Goal: Task Accomplishment & Management: Manage account settings

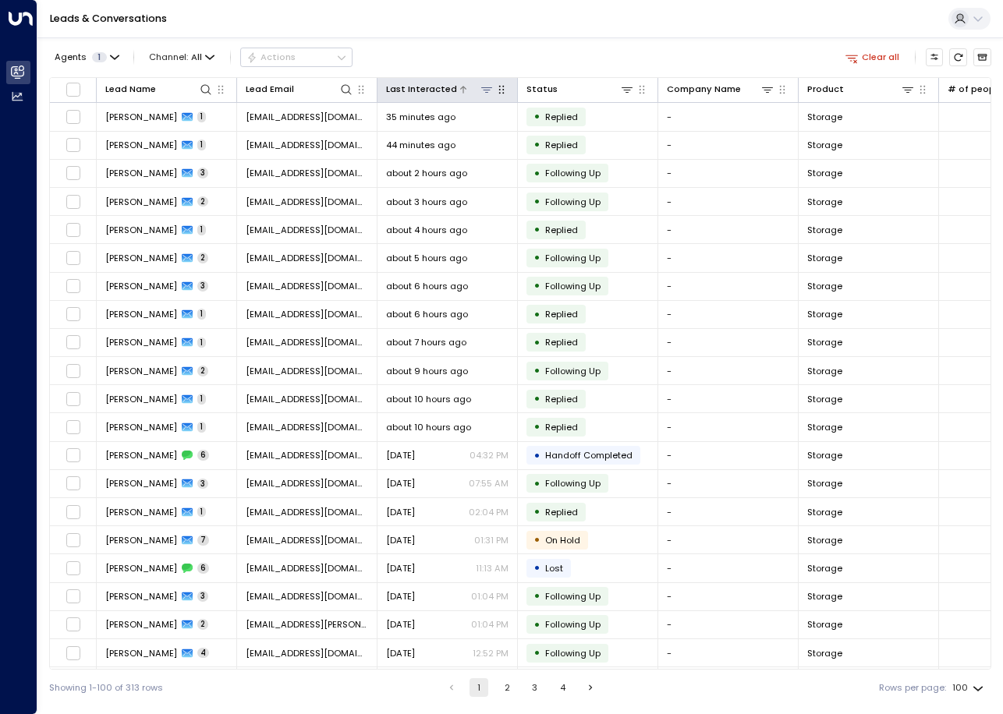
click at [436, 88] on div "Last Interacted" at bounding box center [421, 89] width 71 height 15
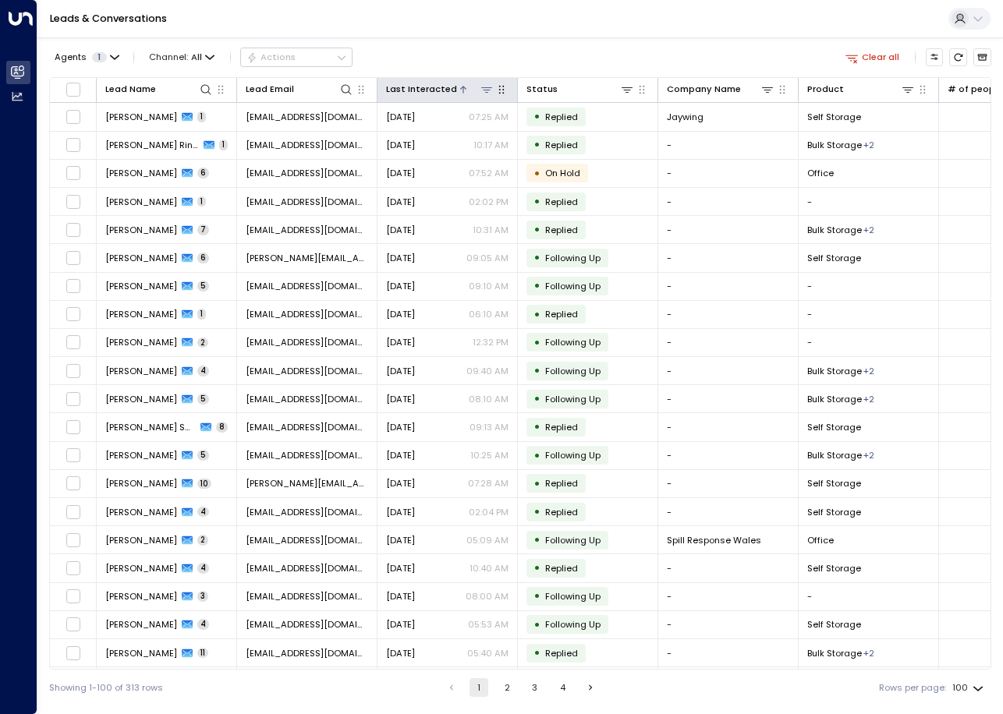
click at [436, 88] on div "Last Interacted" at bounding box center [421, 89] width 71 height 15
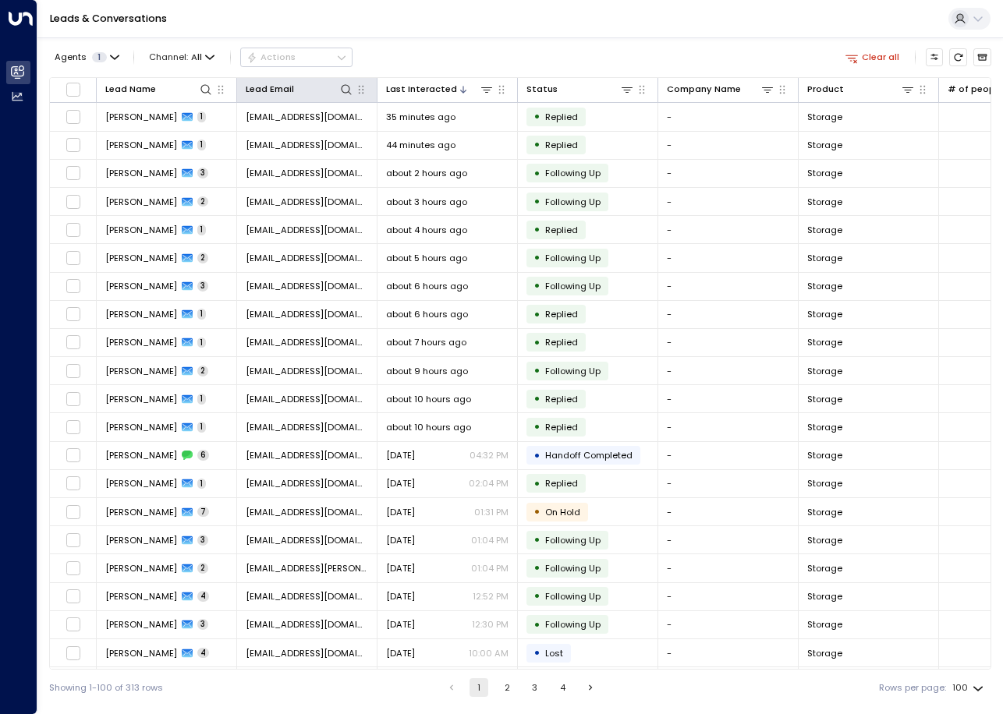
click at [256, 101] on th "Lead Email" at bounding box center [307, 90] width 140 height 25
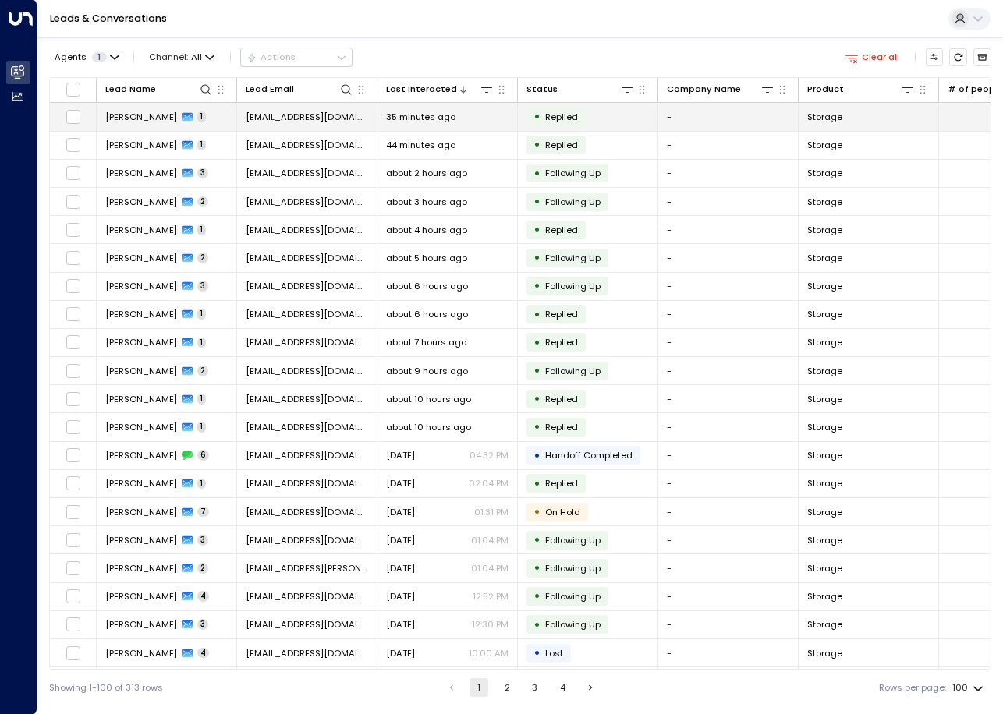
click at [259, 115] on span "jennynosek@outlook.com" at bounding box center [307, 117] width 122 height 12
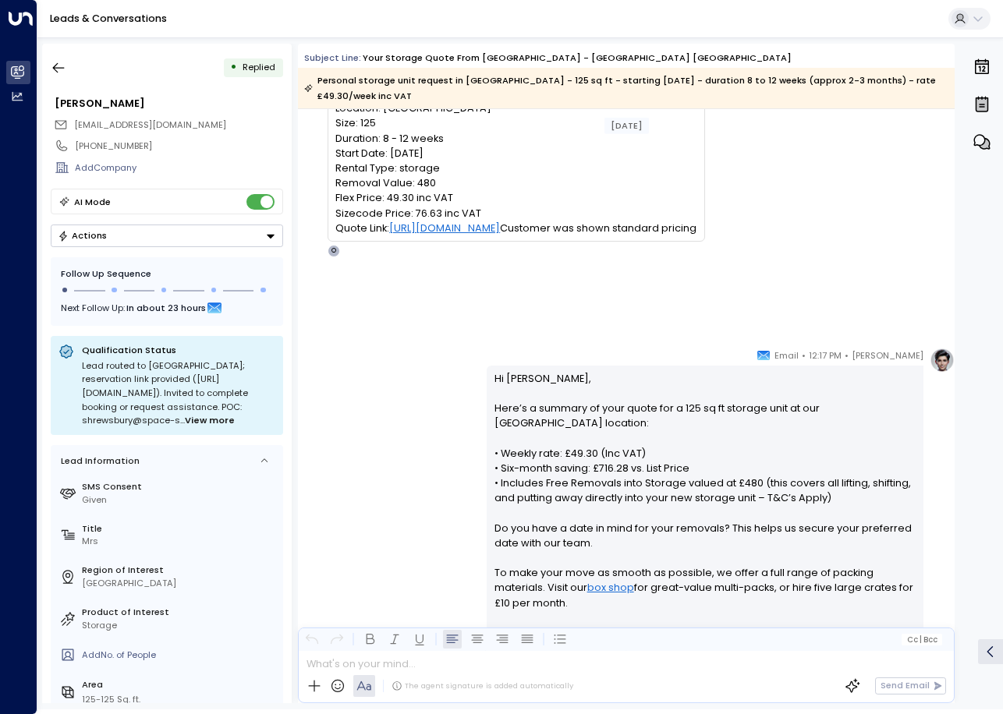
scroll to position [402, 0]
